Goal: Information Seeking & Learning: Compare options

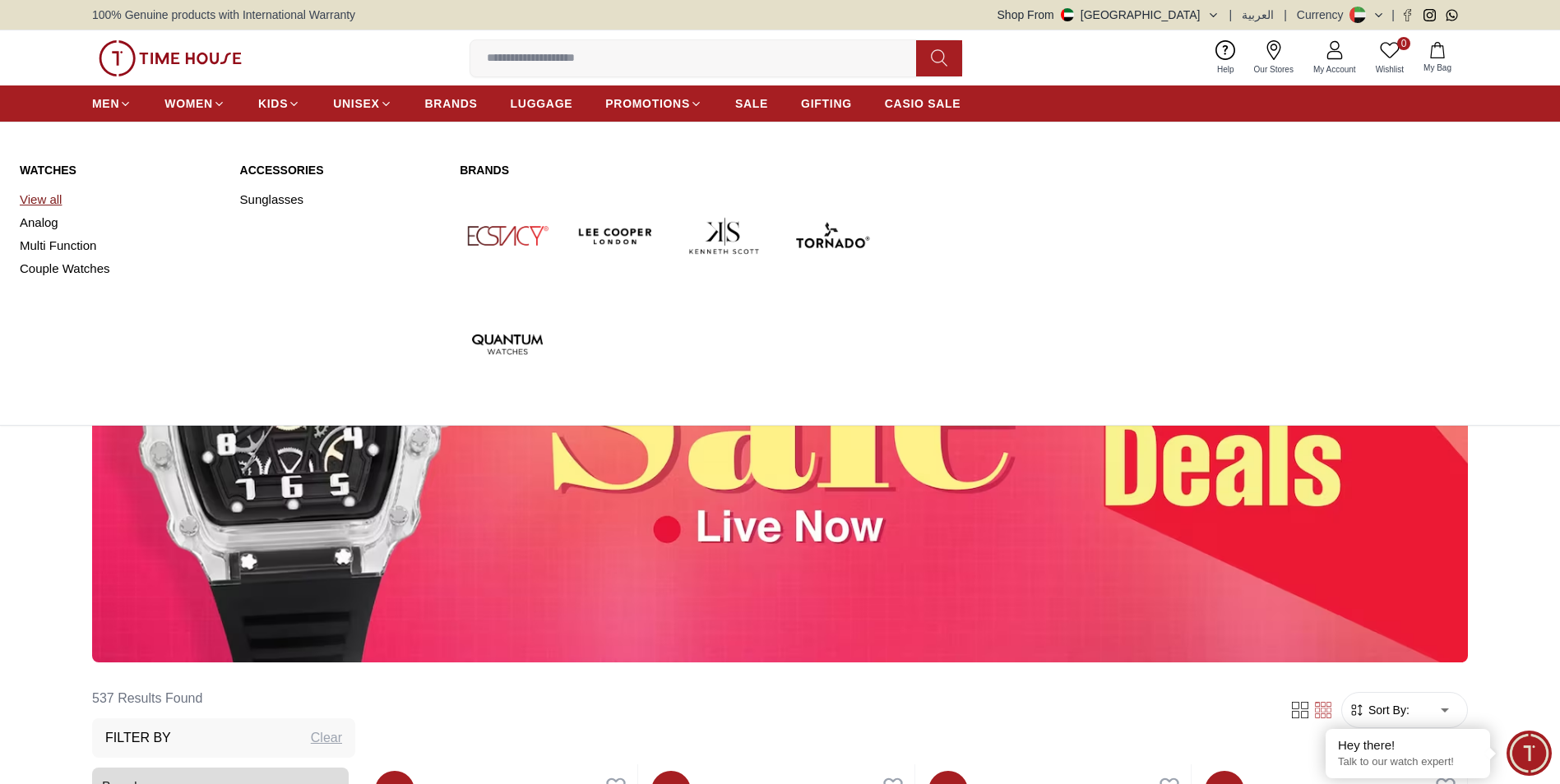
click at [57, 199] on link "View all" at bounding box center [120, 199] width 201 height 23
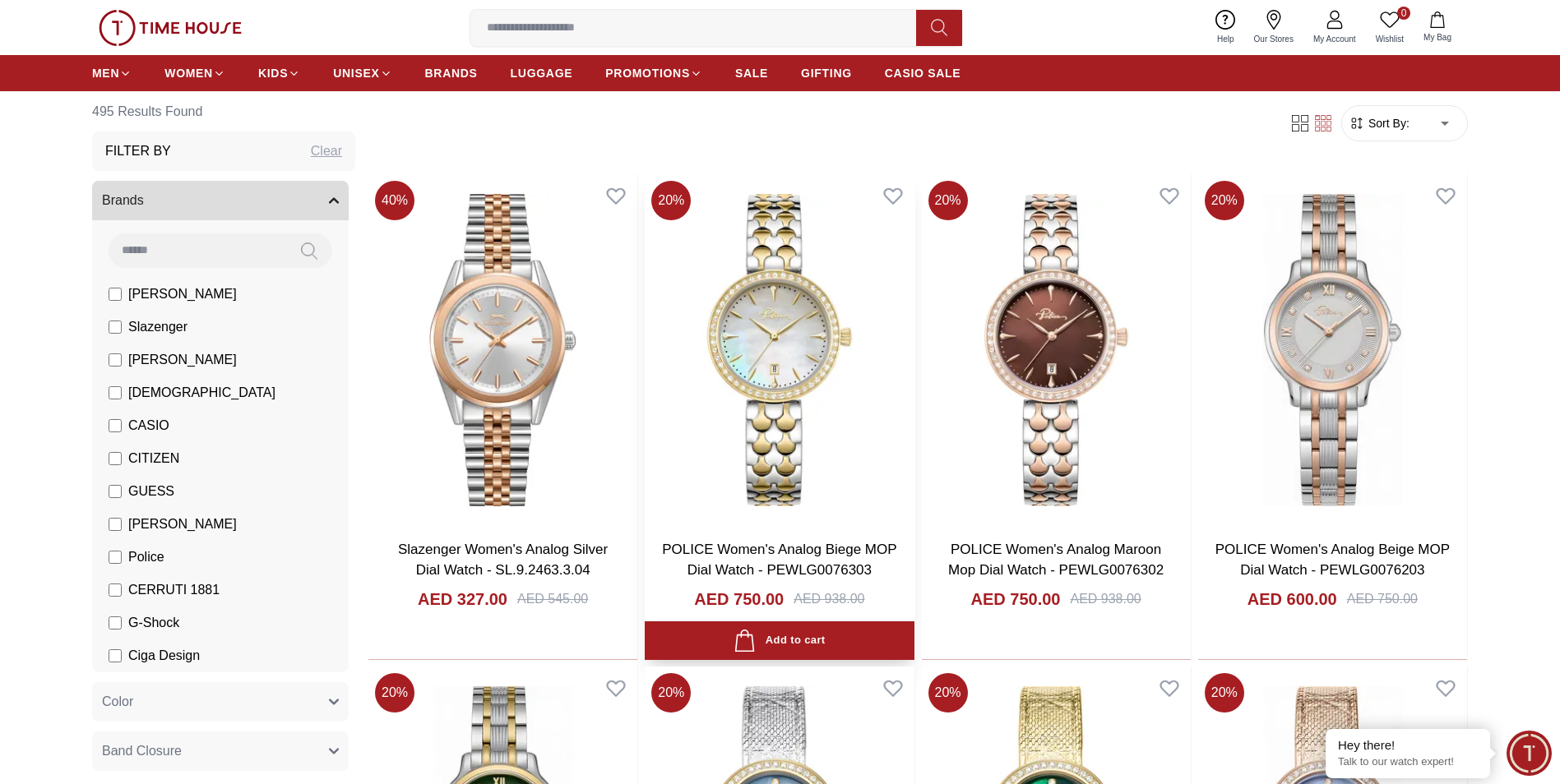
scroll to position [247, 0]
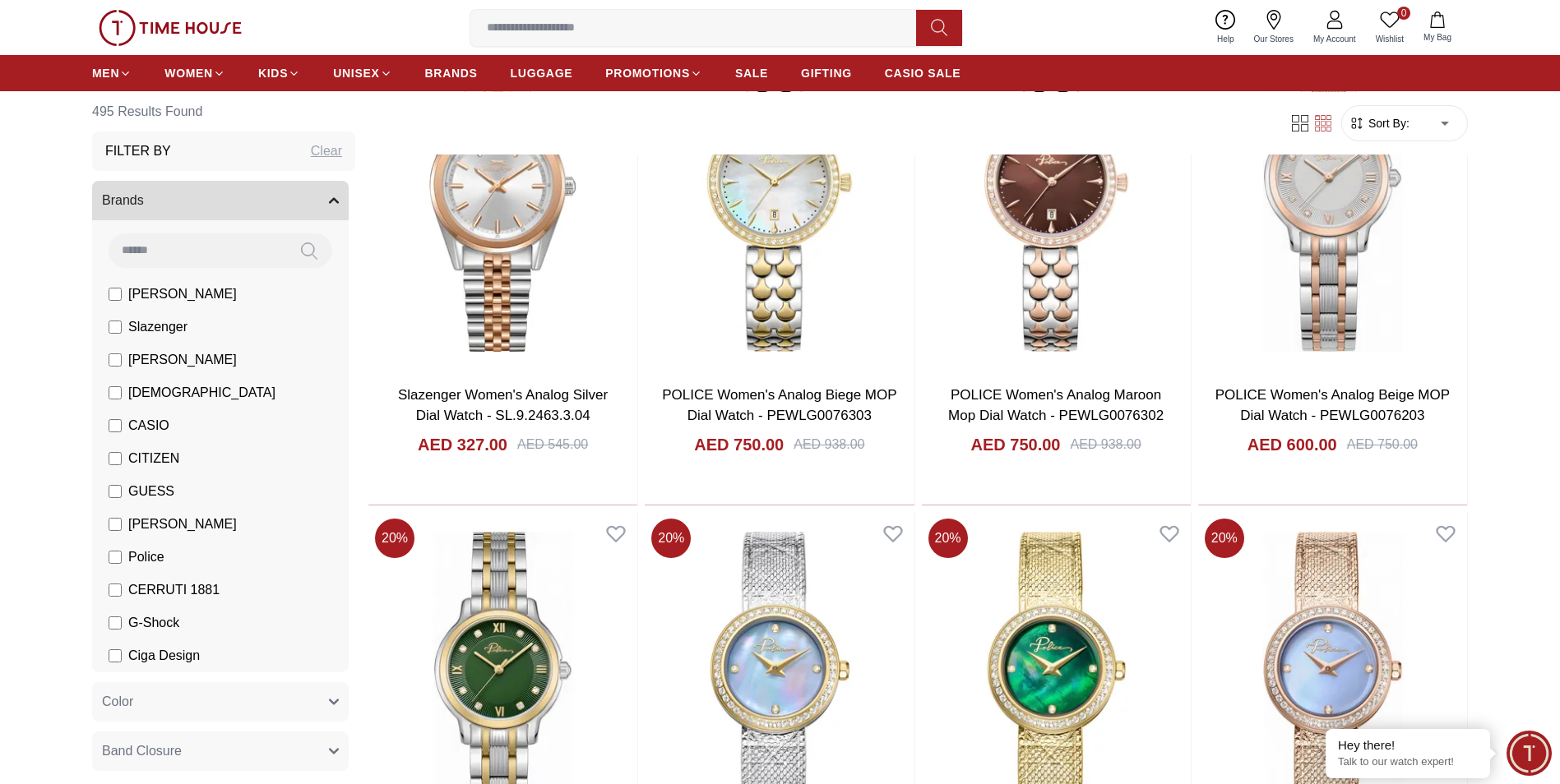
click at [168, 297] on span "[PERSON_NAME]" at bounding box center [182, 294] width 109 height 19
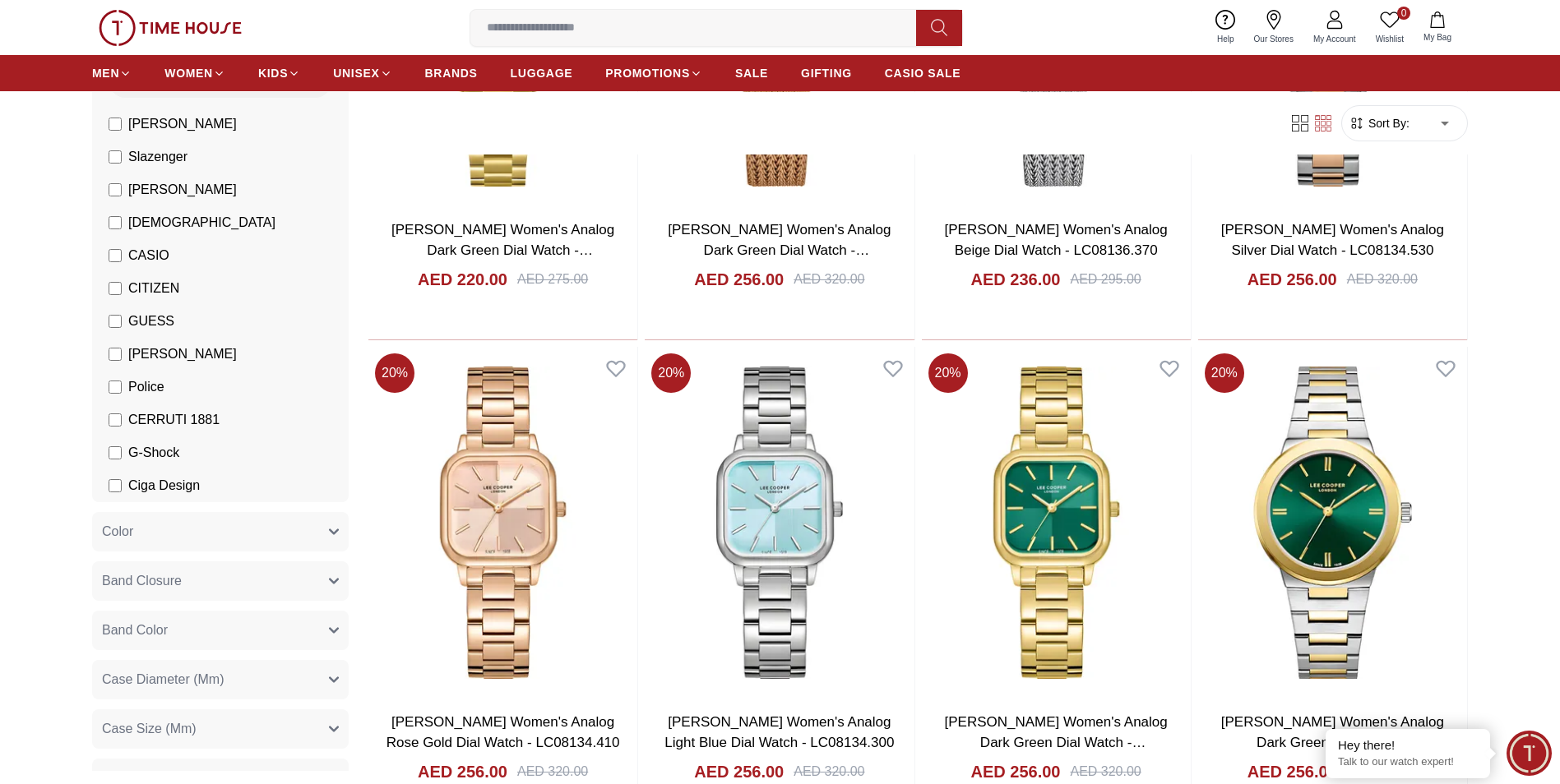
scroll to position [247, 0]
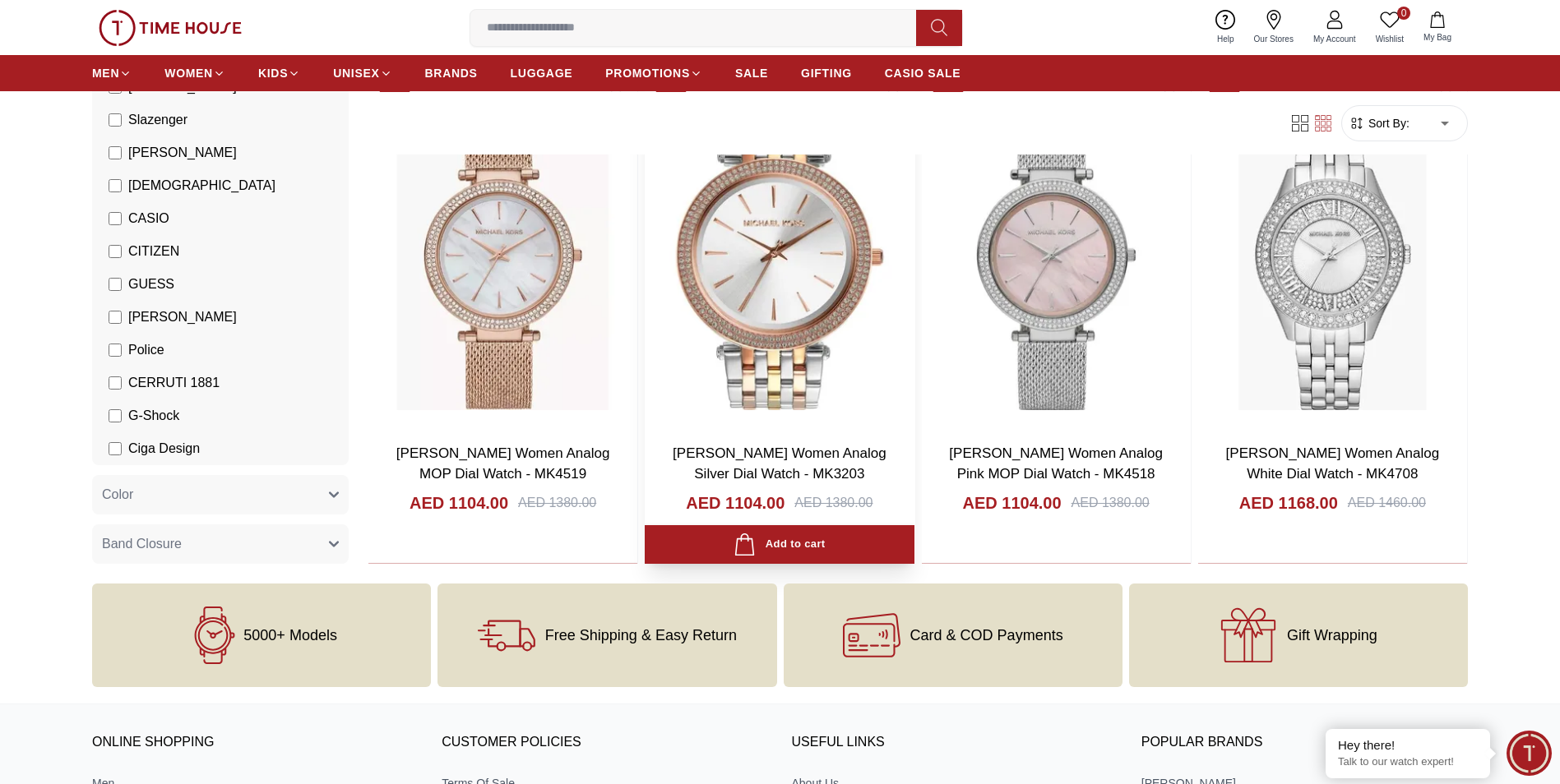
scroll to position [1315, 0]
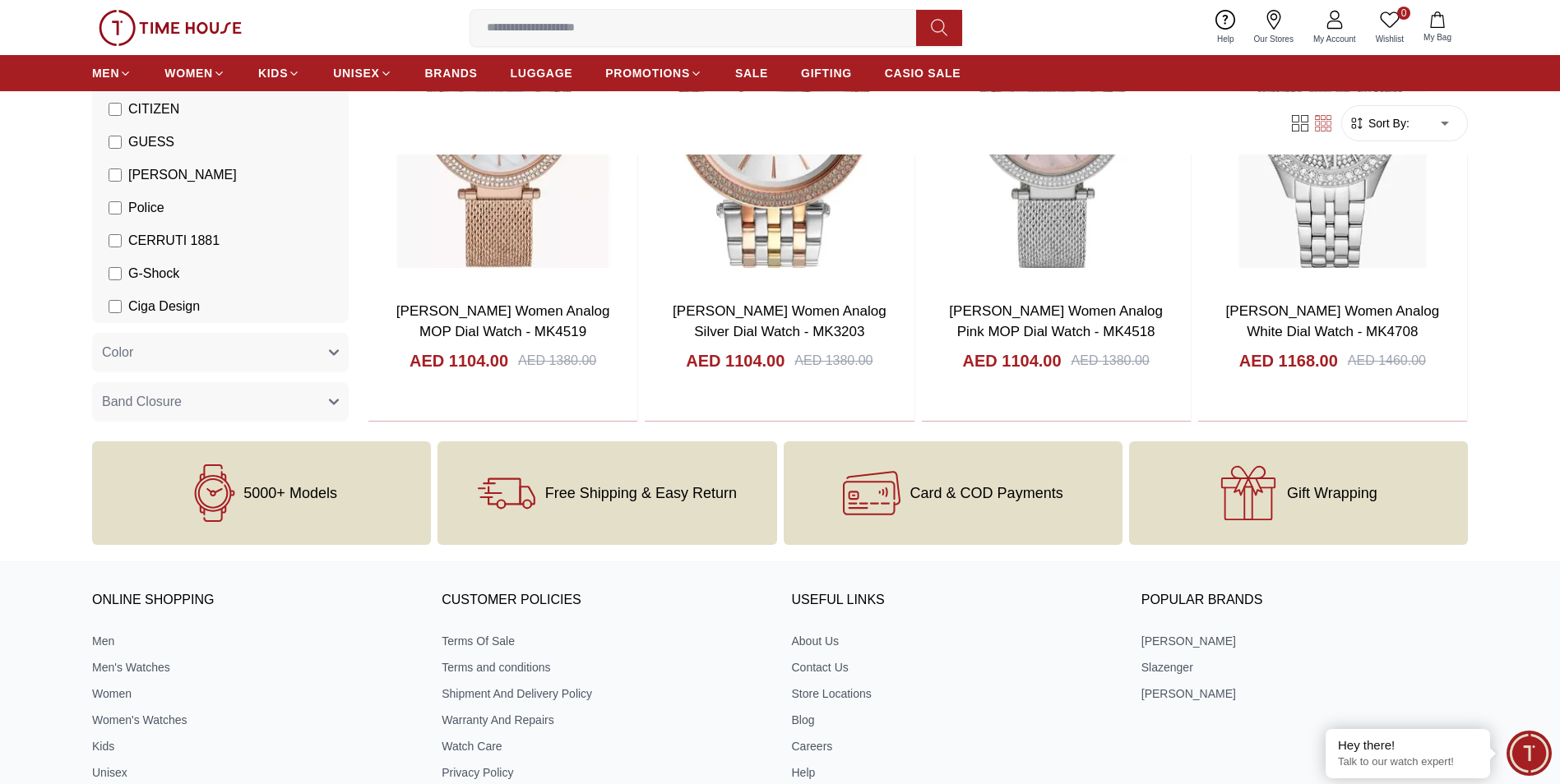
scroll to position [704, 0]
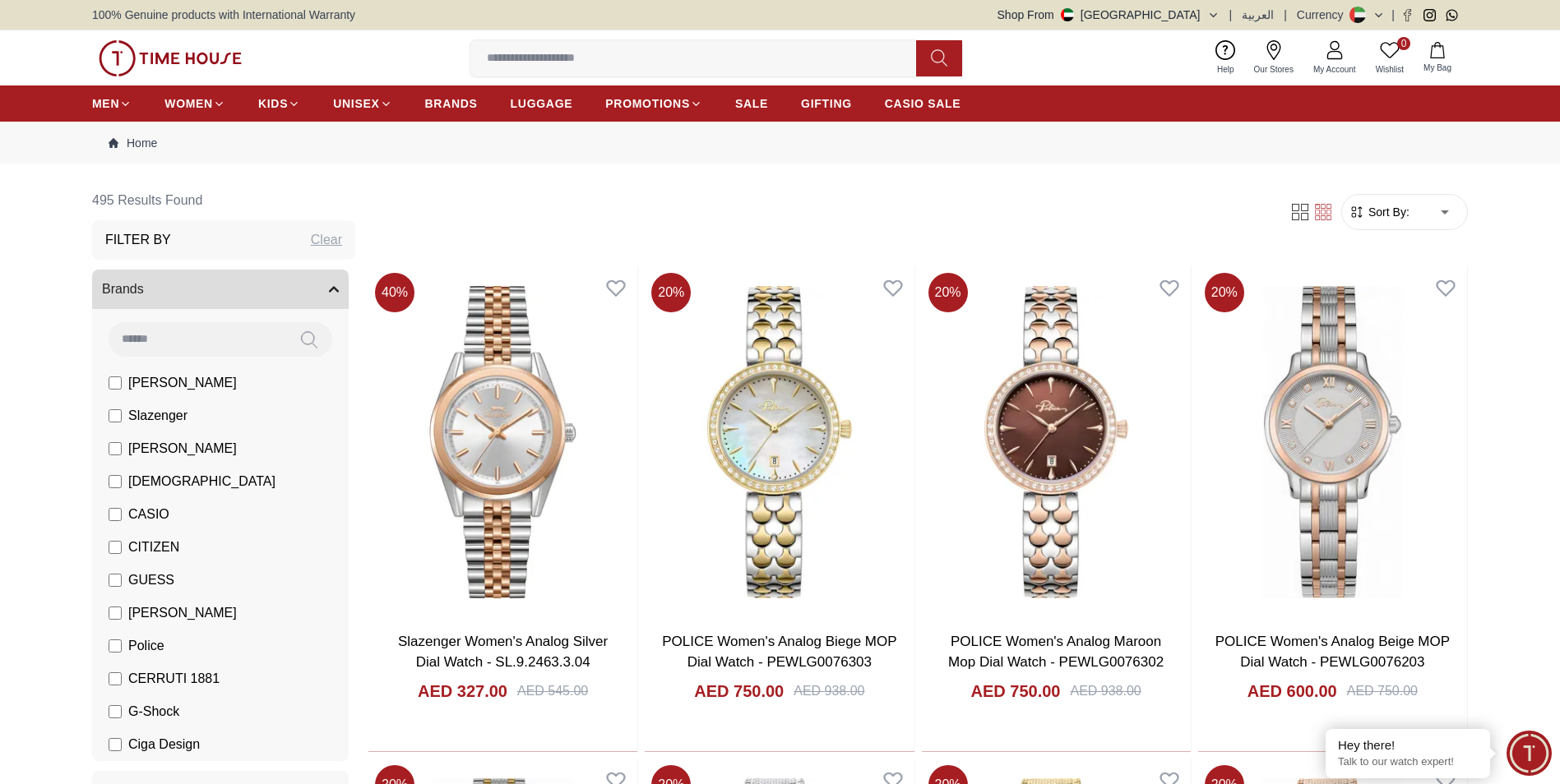
scroll to position [164, 0]
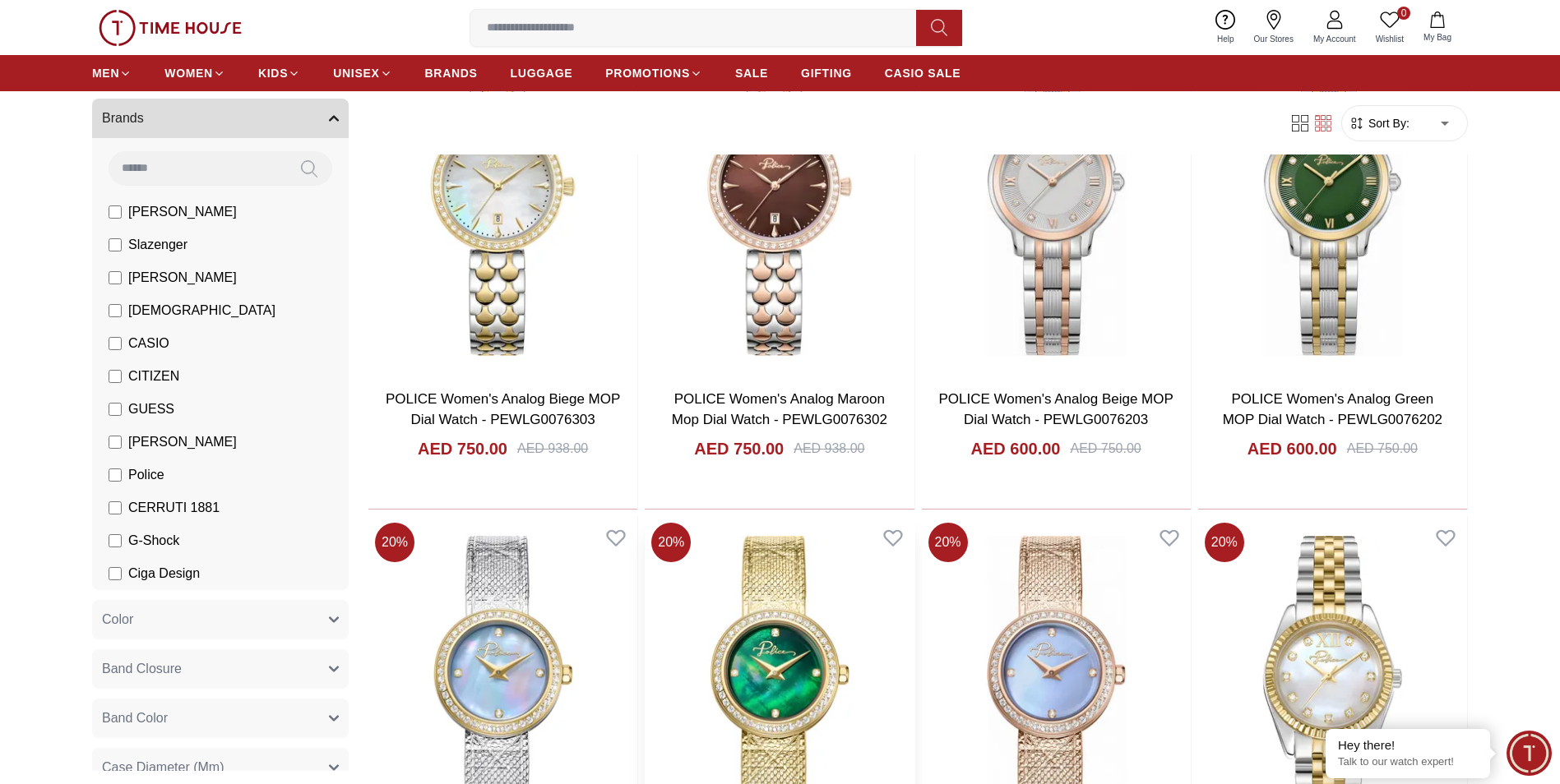
scroll to position [411, 0]
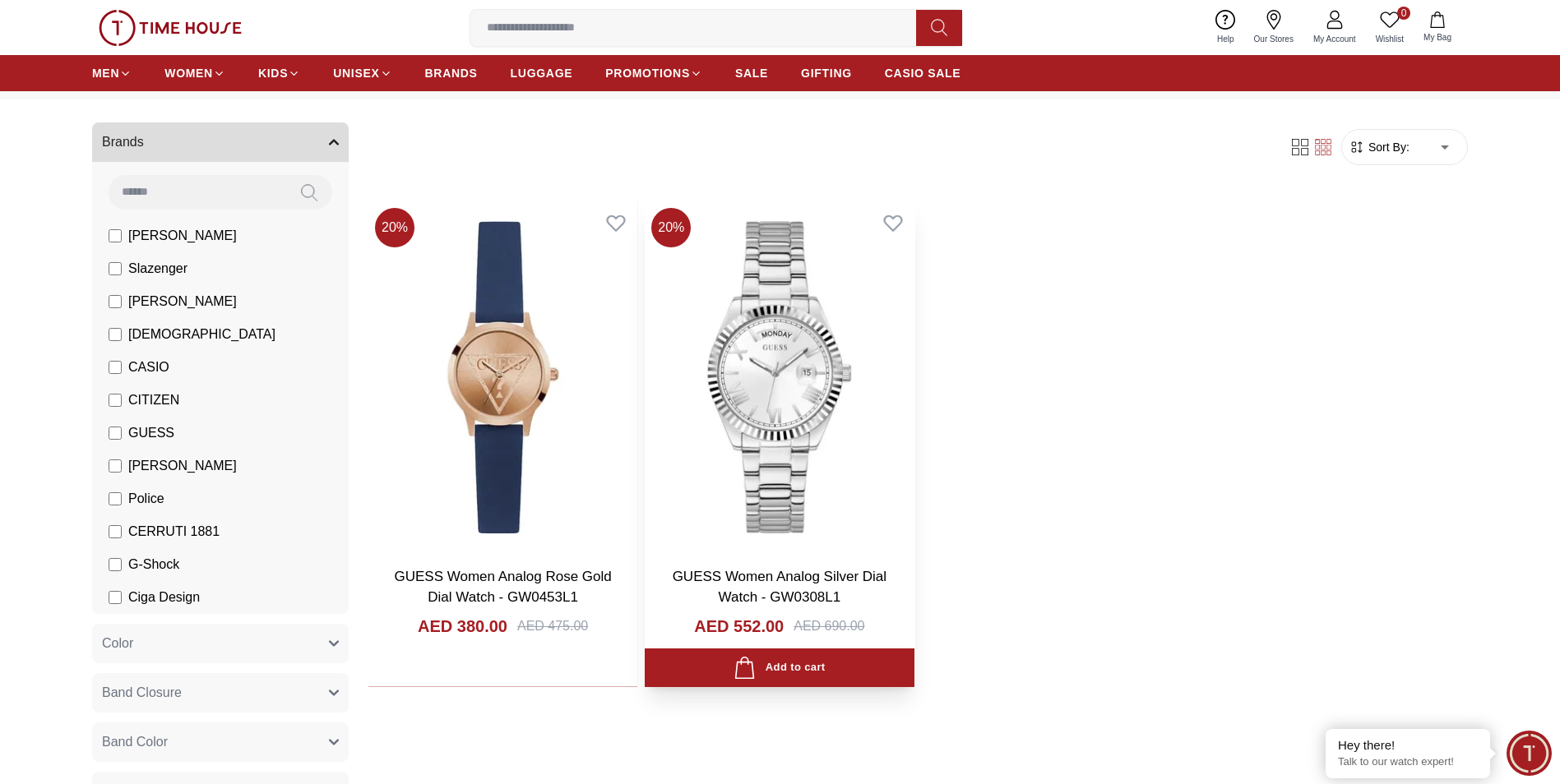
scroll to position [164, 0]
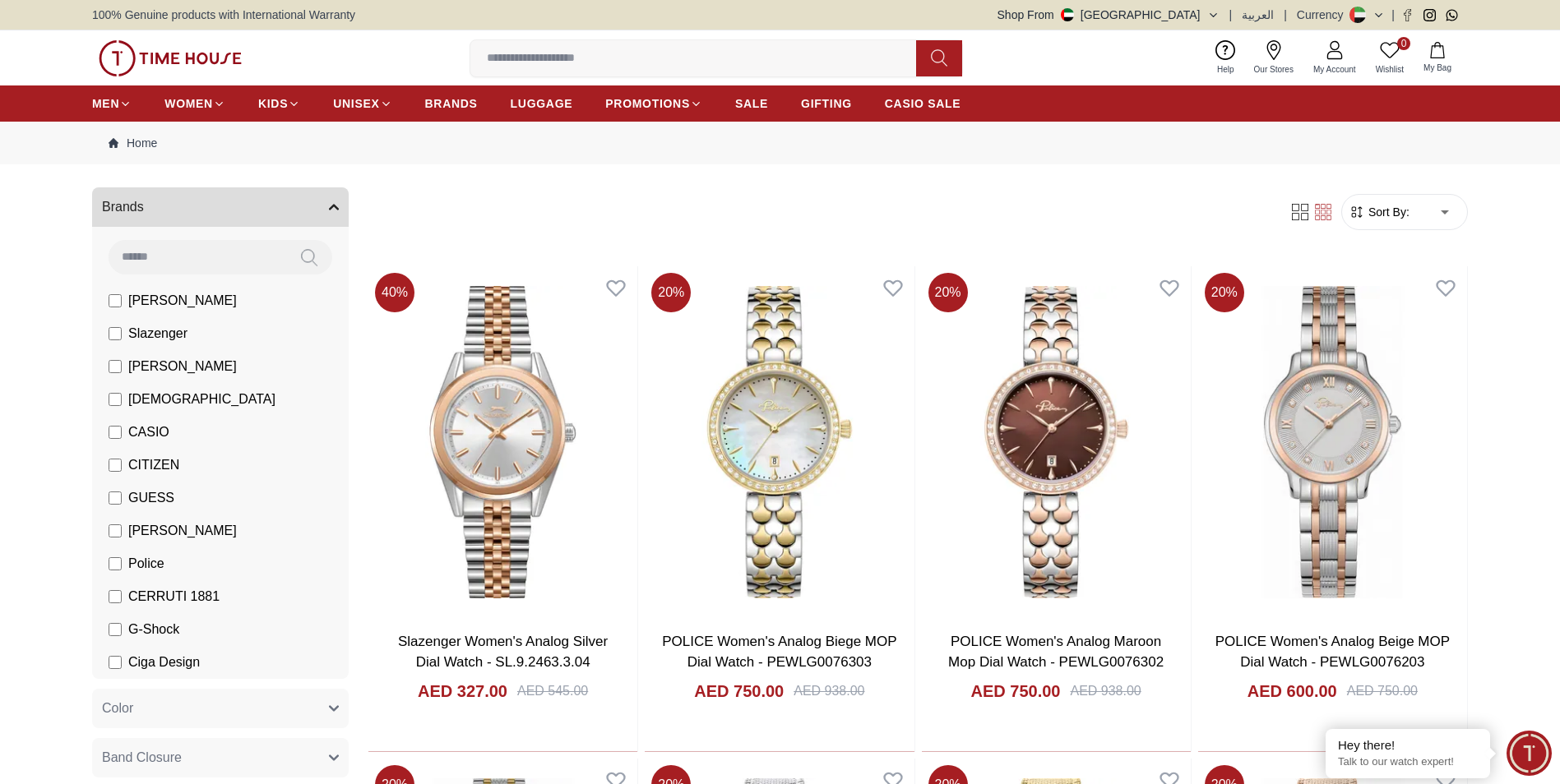
click at [155, 254] on input at bounding box center [198, 256] width 178 height 33
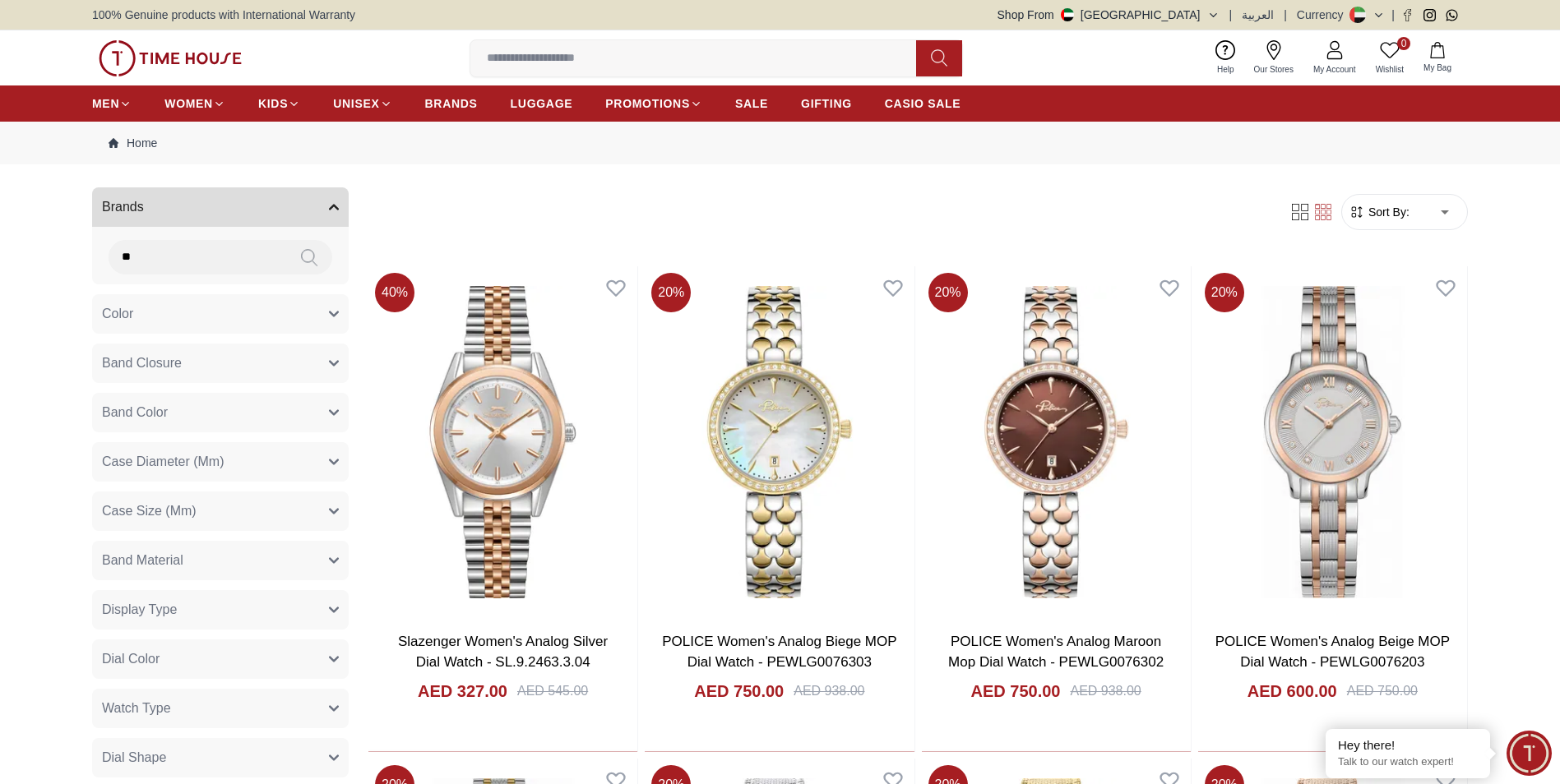
type input "*"
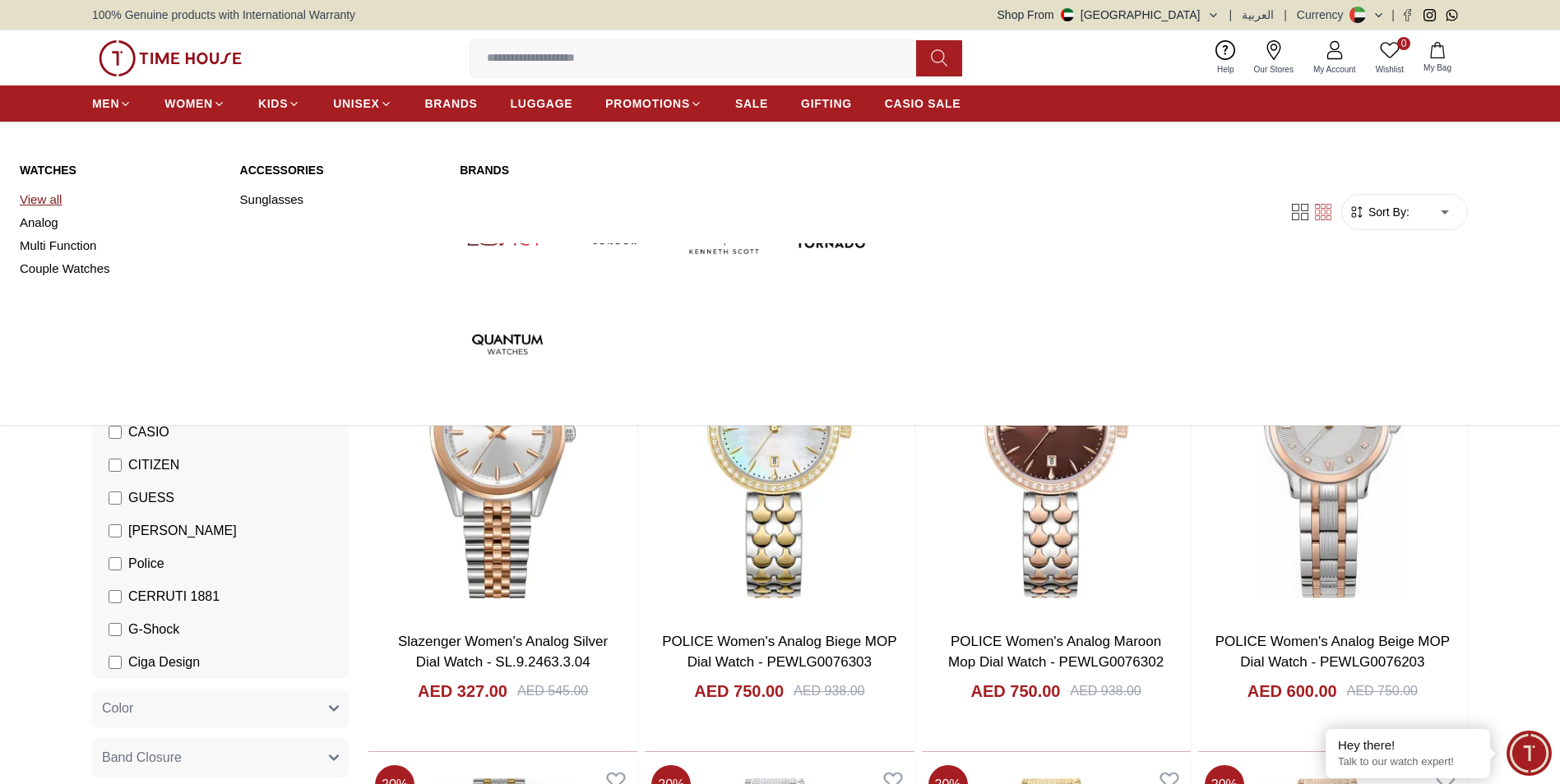
click at [61, 204] on link "View all" at bounding box center [120, 199] width 201 height 23
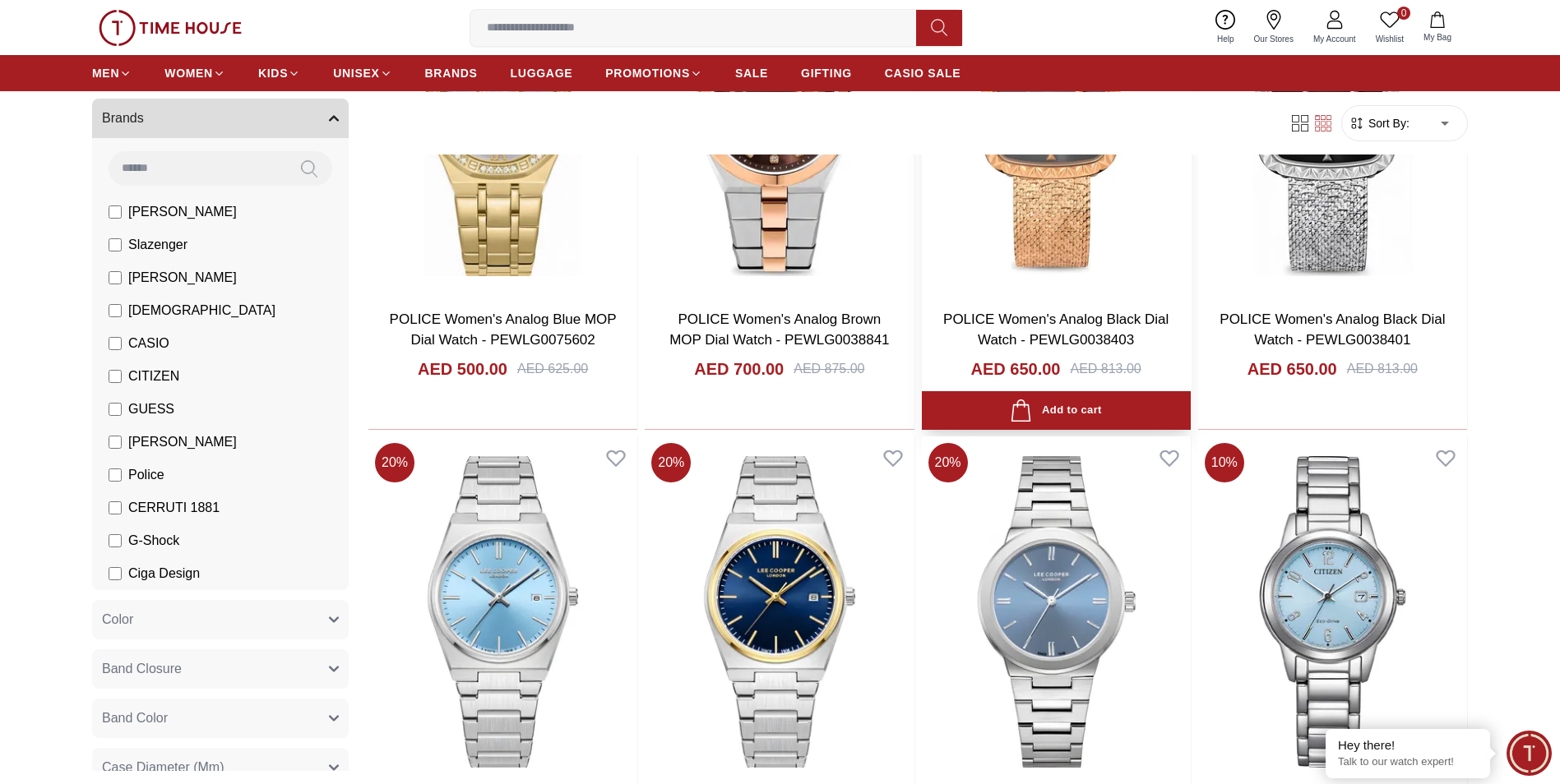
scroll to position [2138, 0]
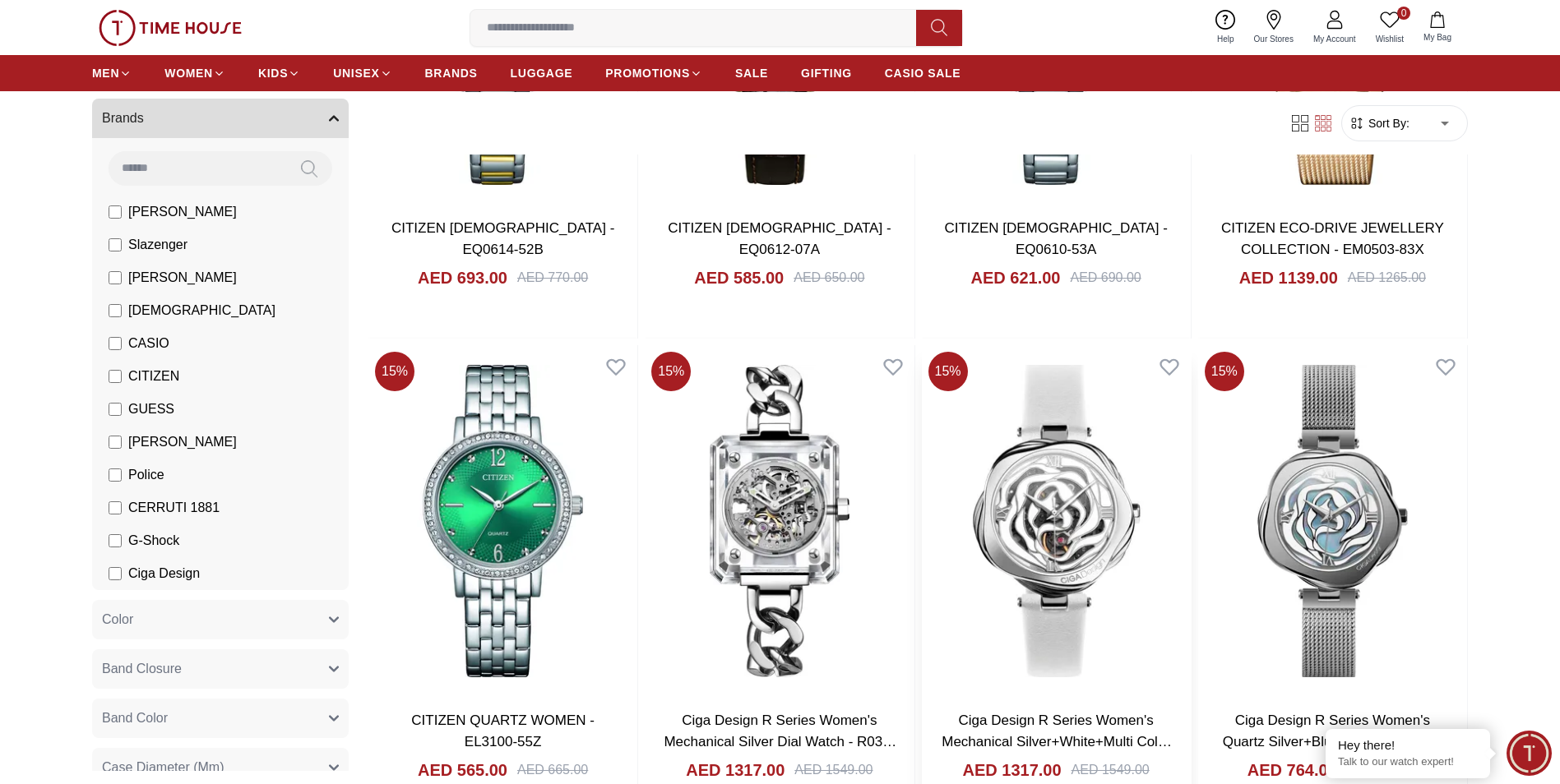
scroll to position [3042, 0]
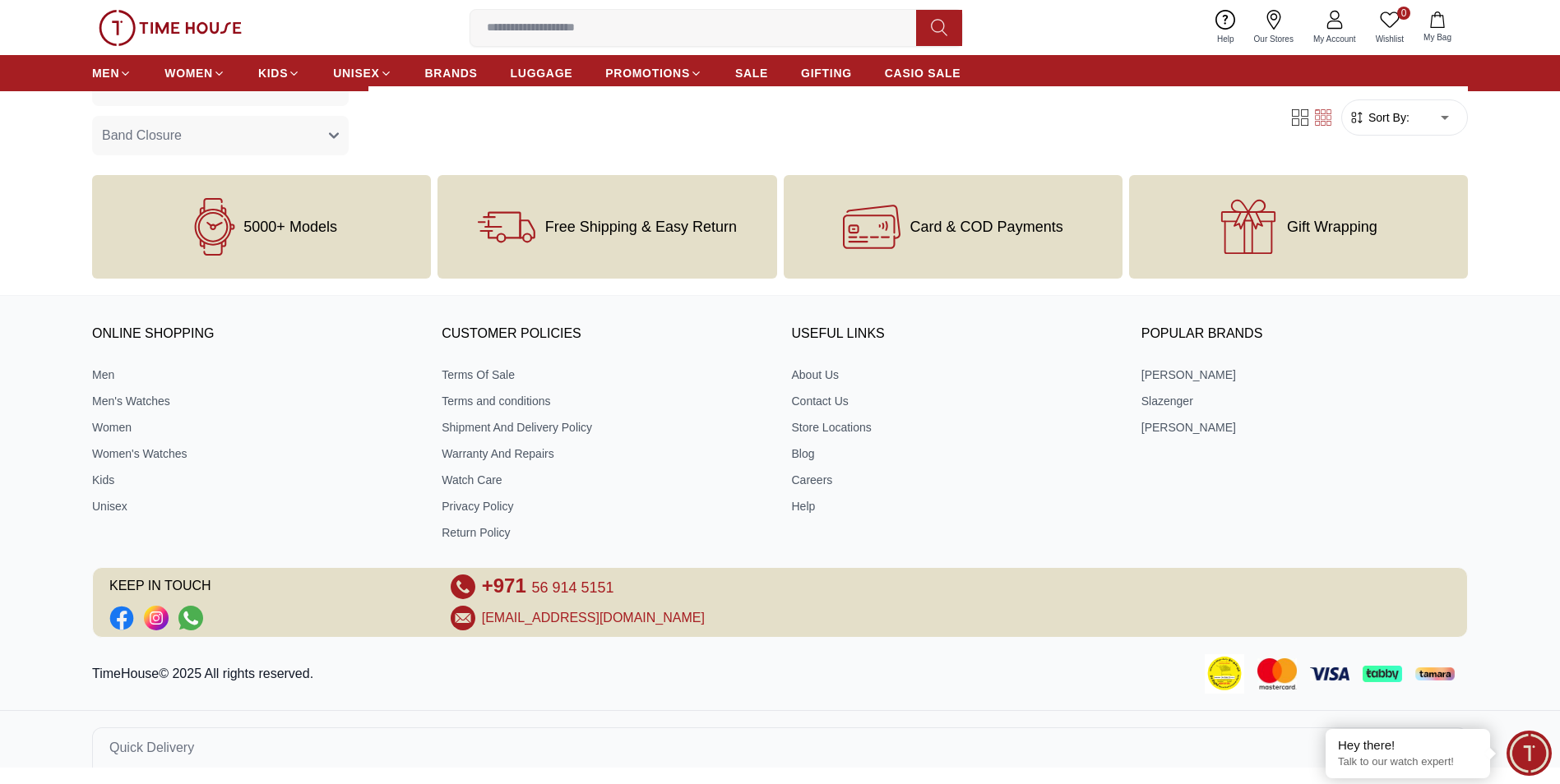
scroll to position [904, 0]
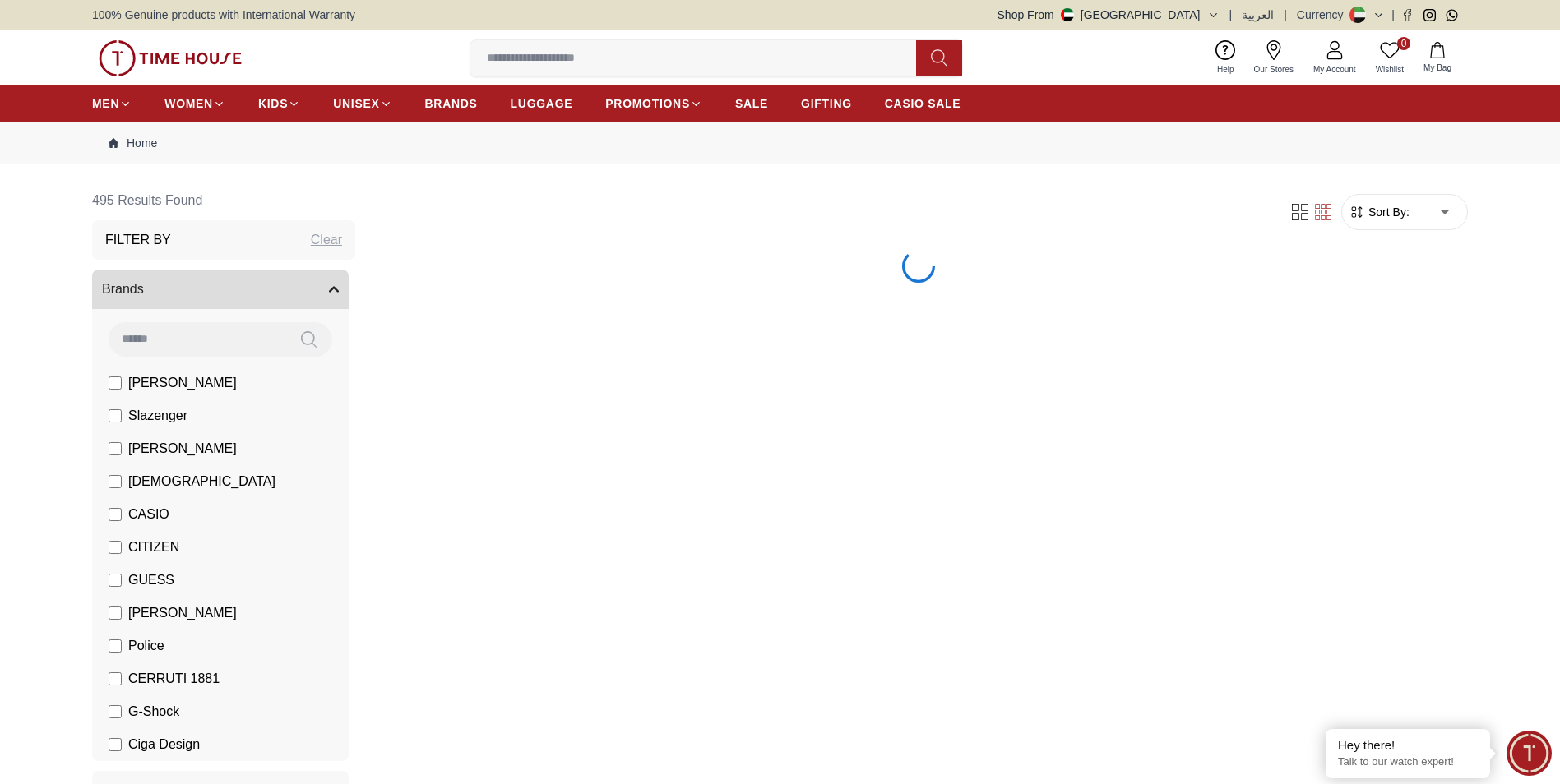
scroll to position [164, 0]
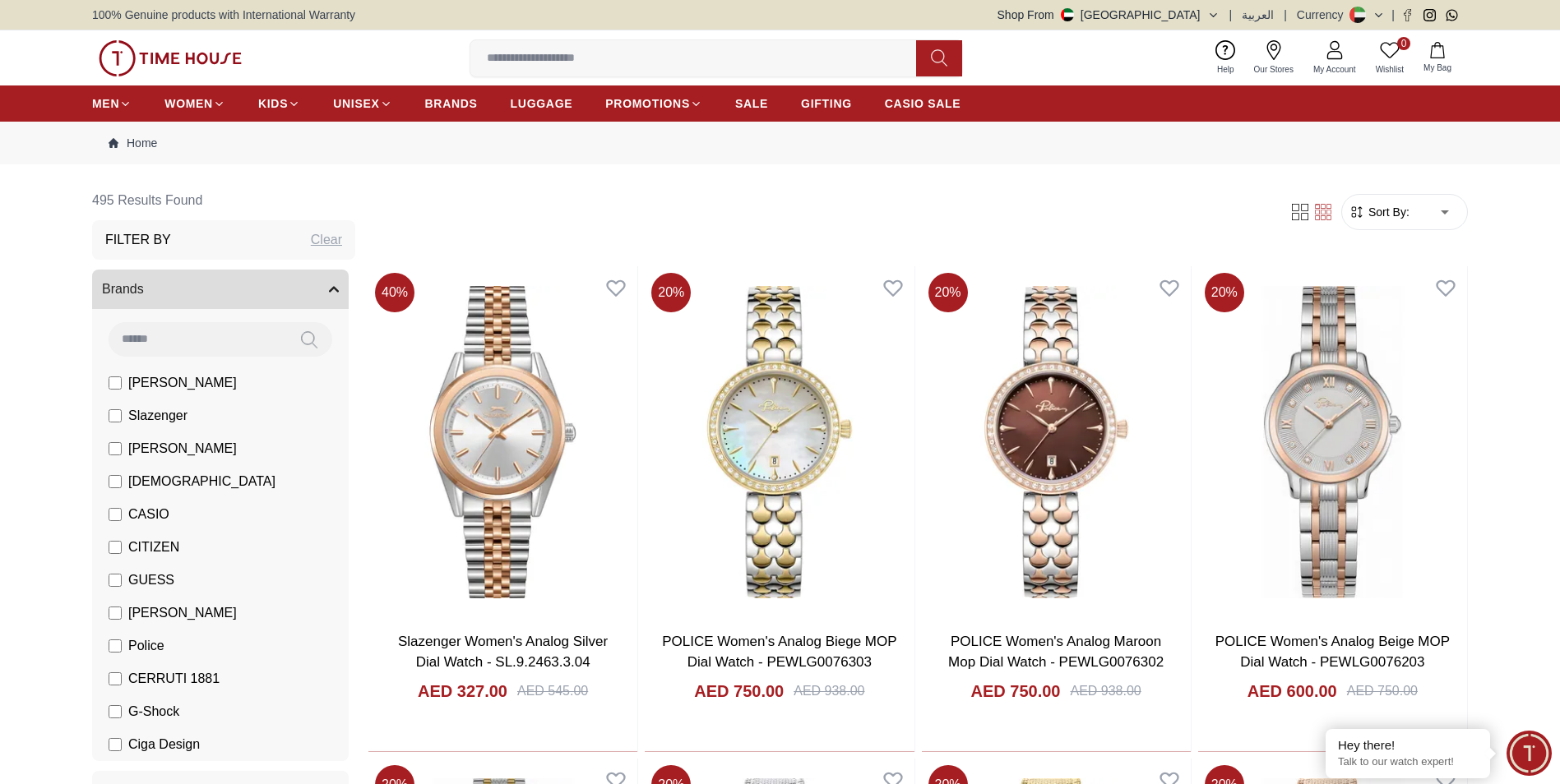
scroll to position [411, 0]
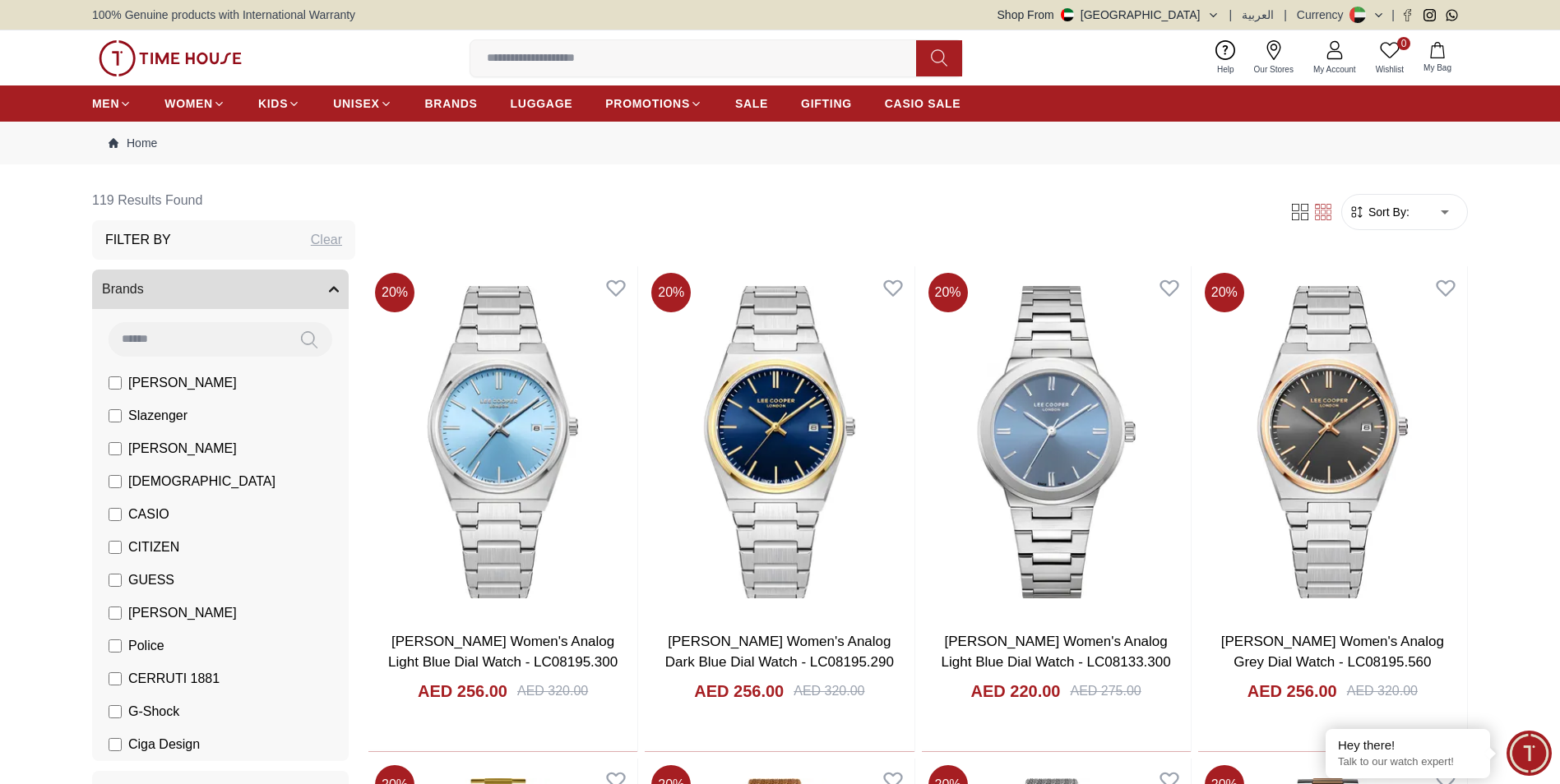
scroll to position [704, 0]
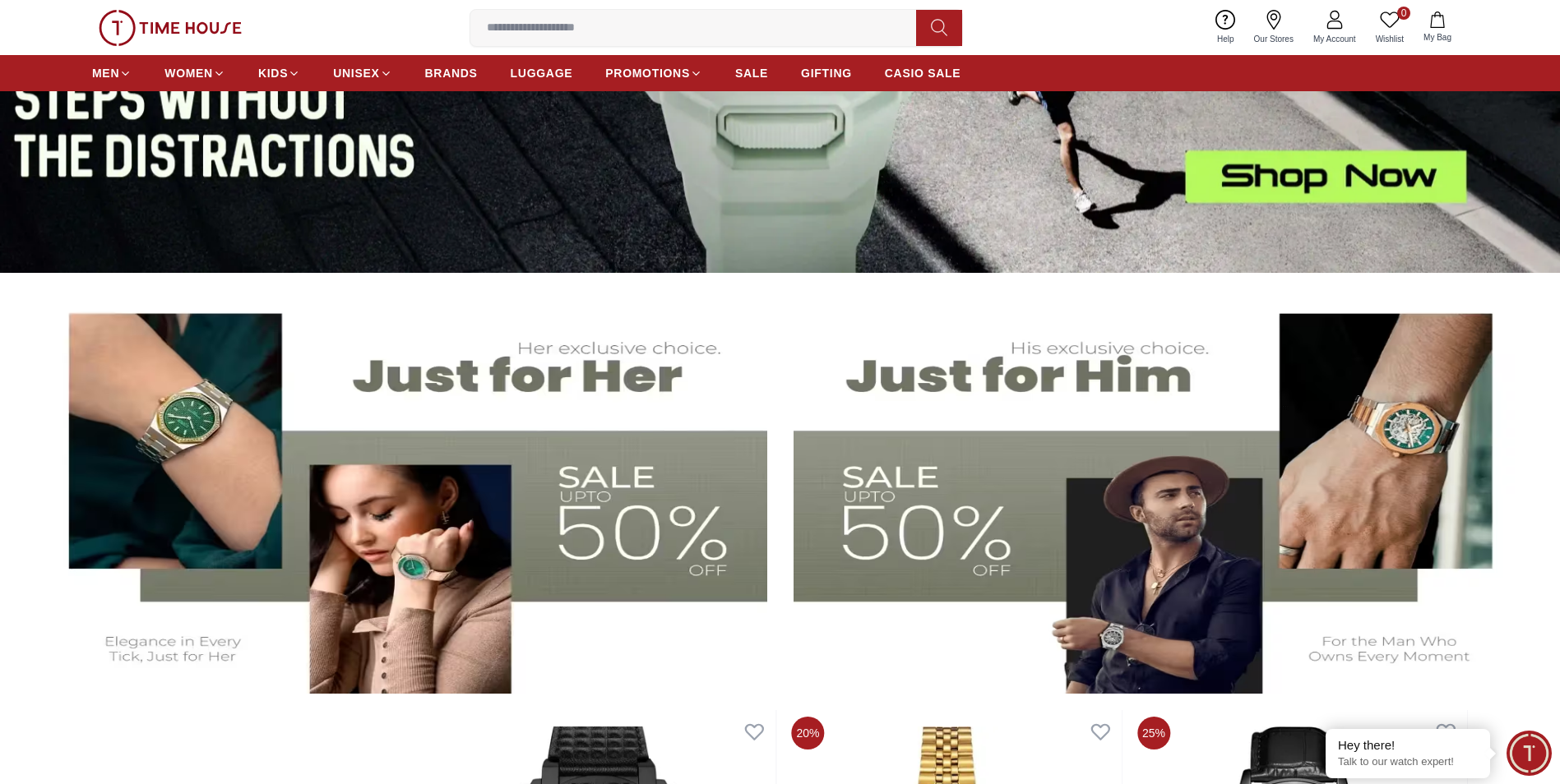
scroll to position [575, 0]
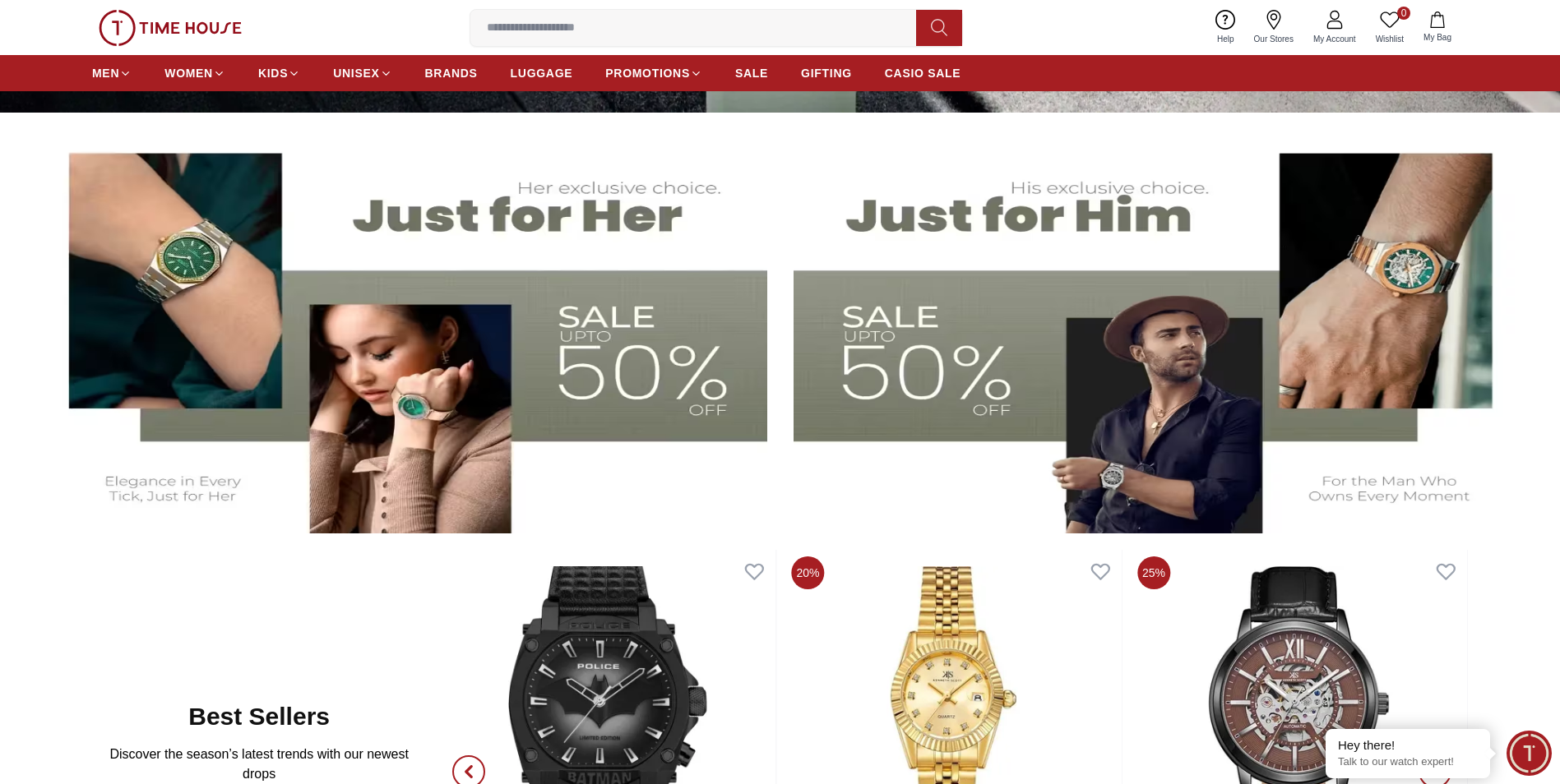
click at [582, 398] on img at bounding box center [404, 331] width 727 height 403
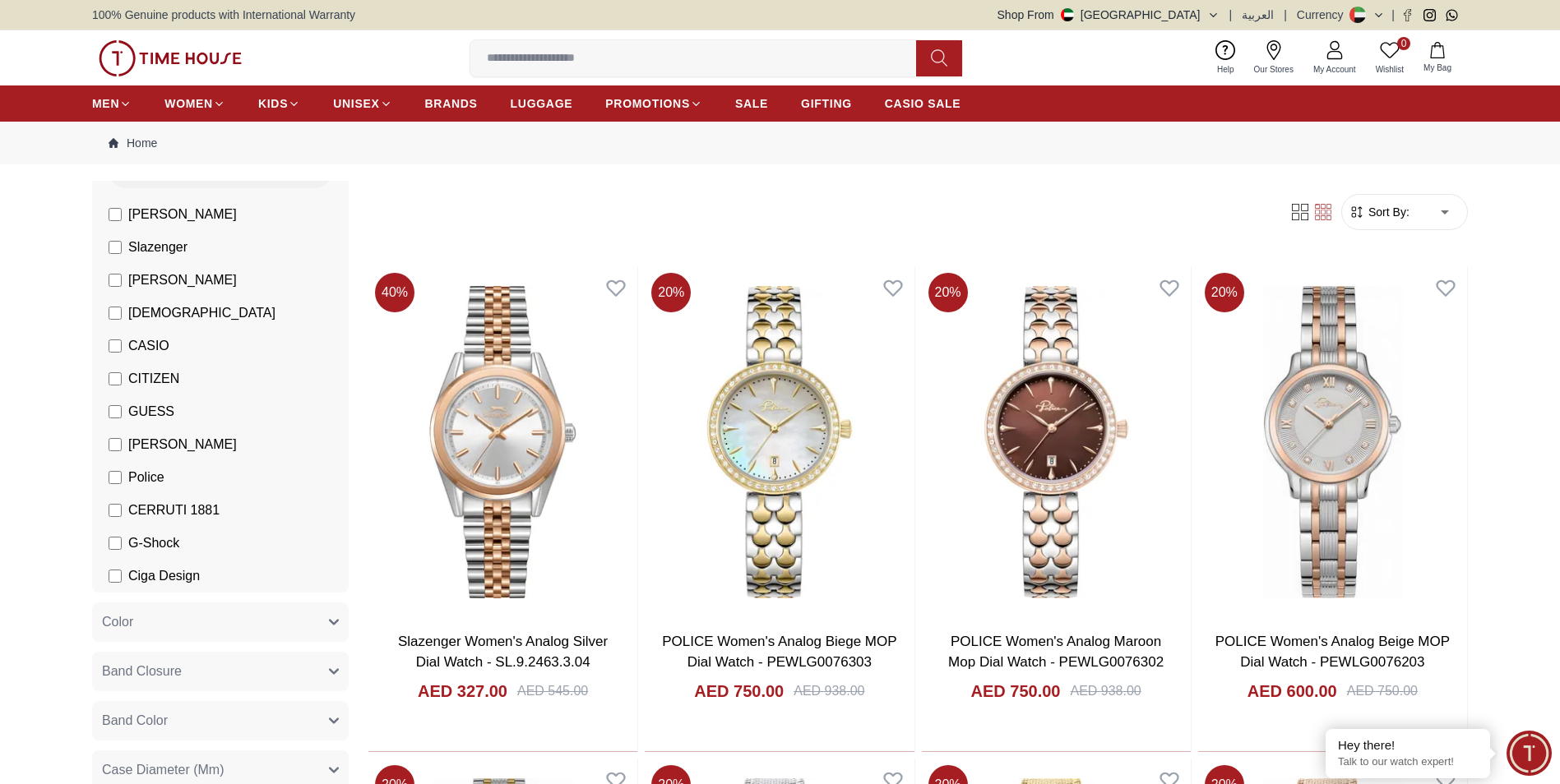
scroll to position [247, 0]
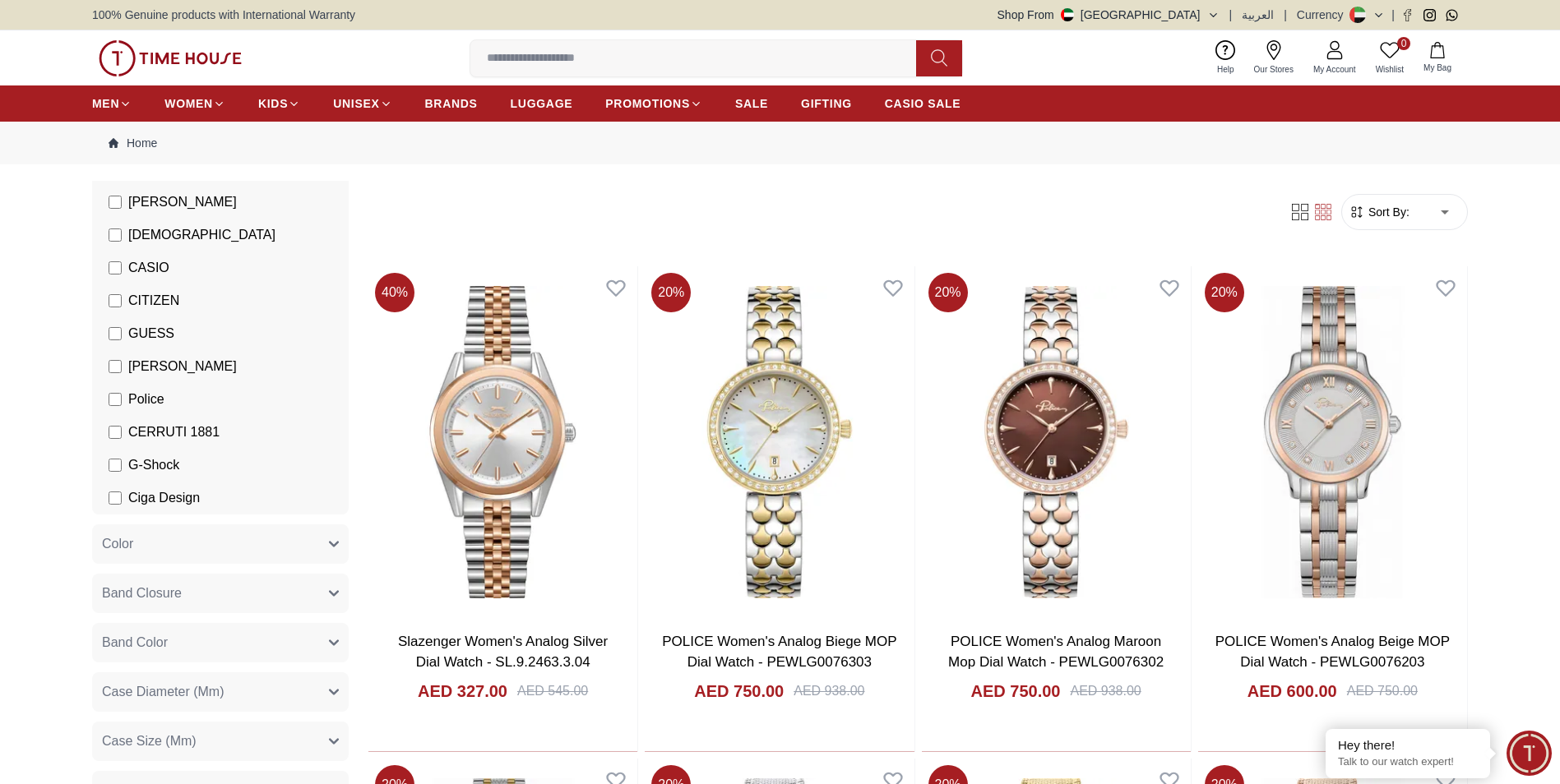
click at [188, 609] on button "Band Closure" at bounding box center [220, 593] width 257 height 40
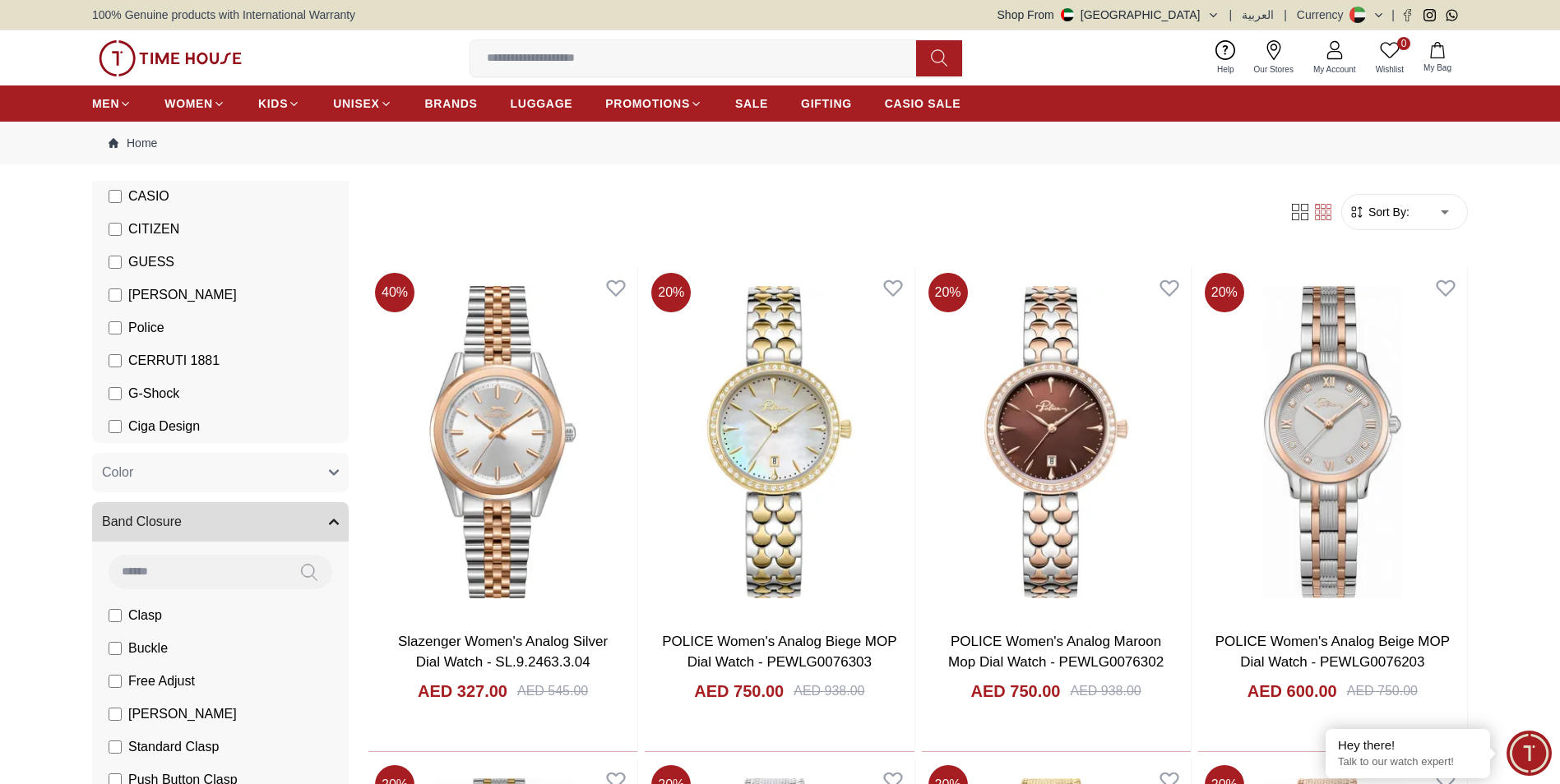
scroll to position [411, 0]
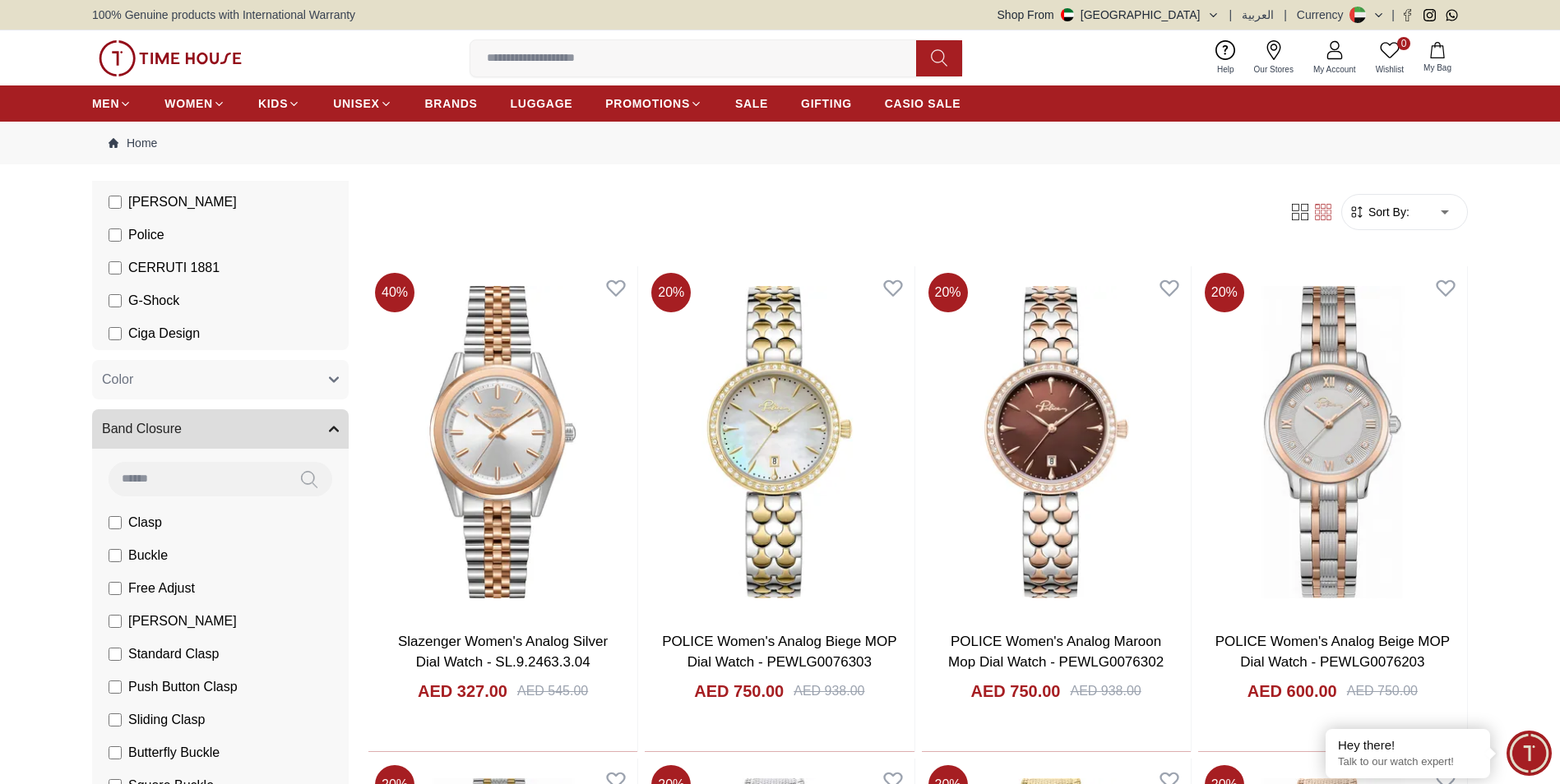
click at [208, 439] on button "Band Closure" at bounding box center [220, 429] width 257 height 40
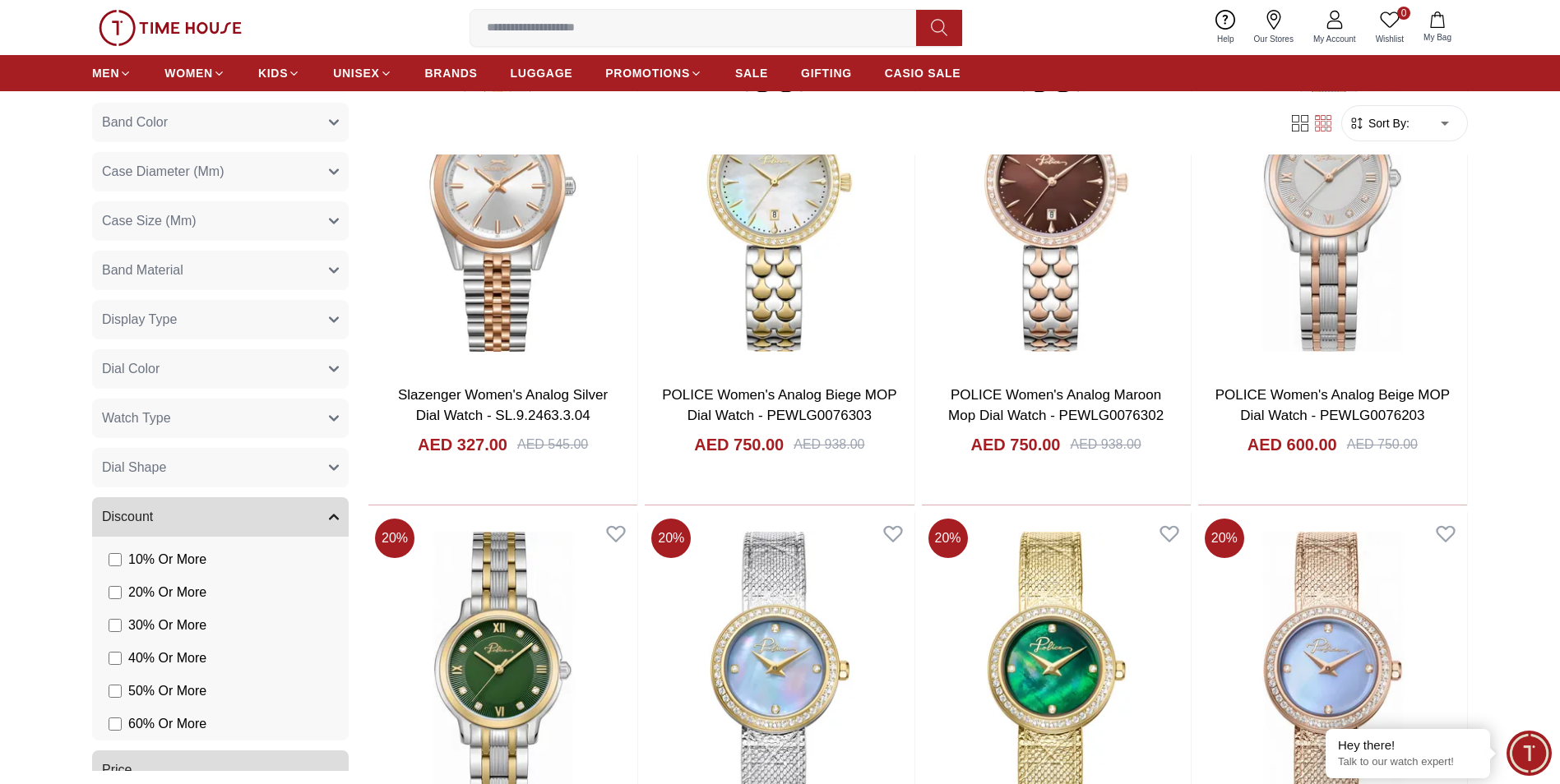
scroll to position [797, 0]
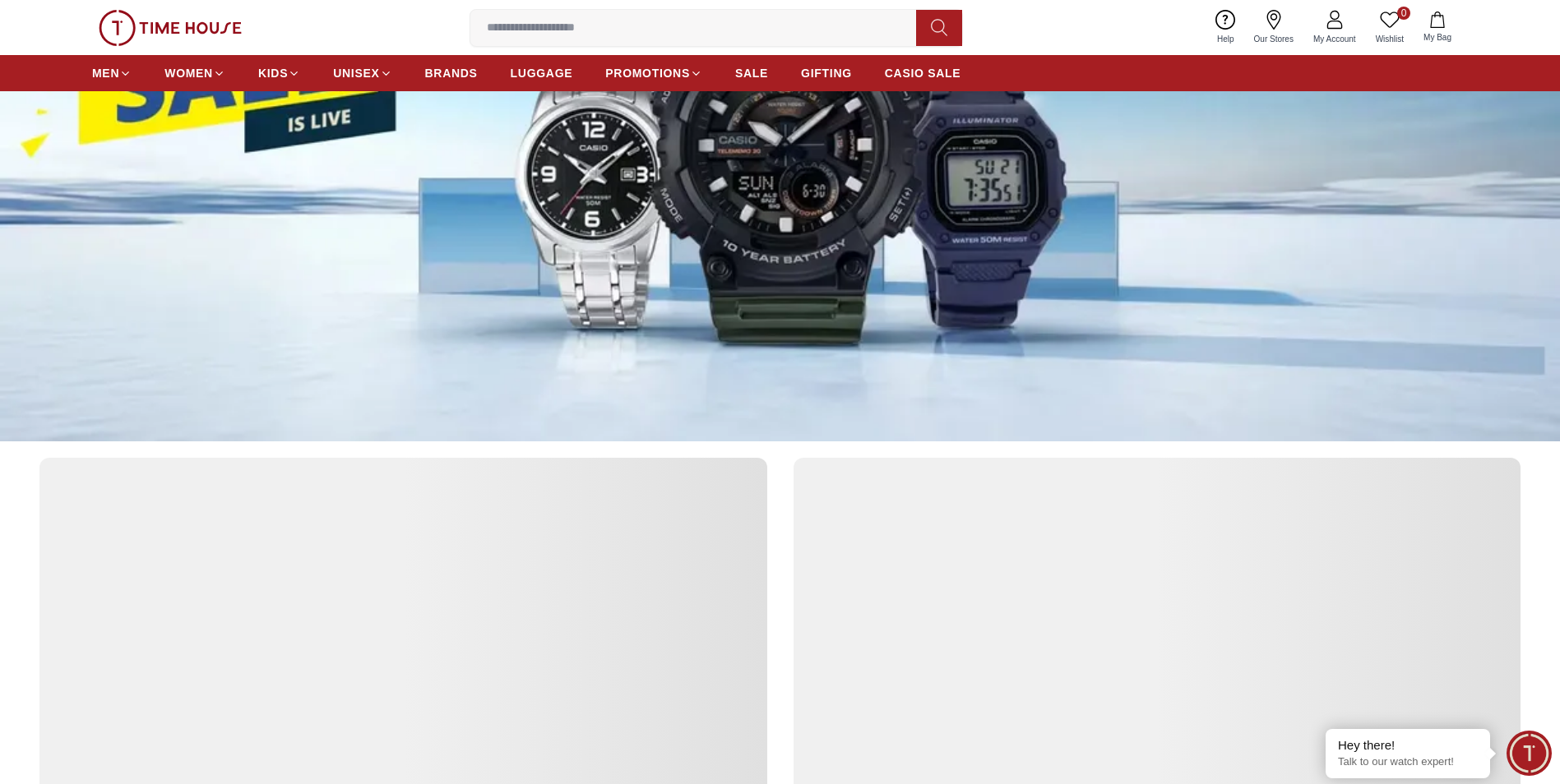
scroll to position [575, 0]
